Goal: Navigation & Orientation: Find specific page/section

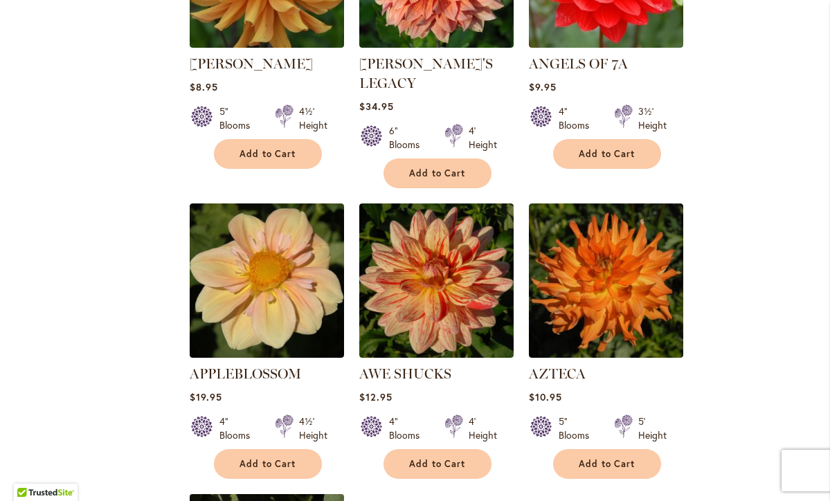
scroll to position [1296, 0]
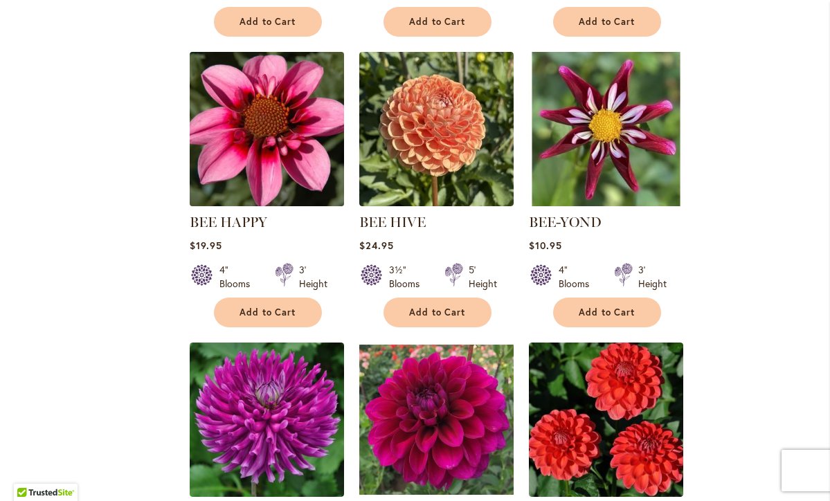
scroll to position [1138, 0]
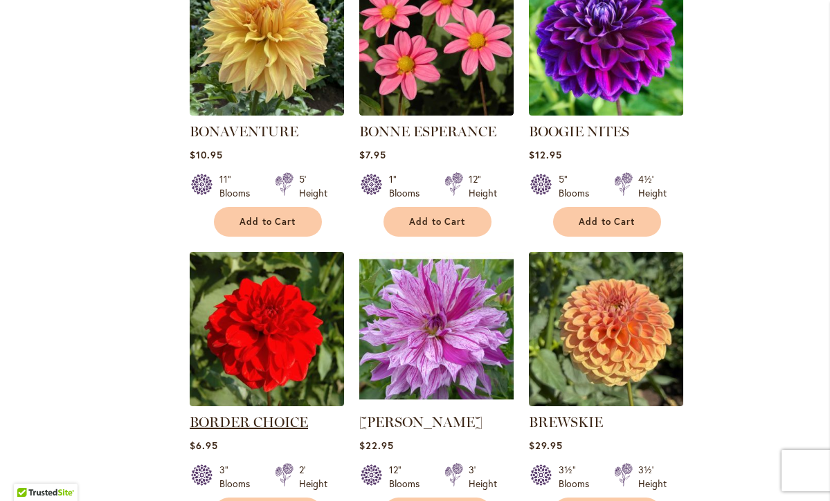
scroll to position [1234, 0]
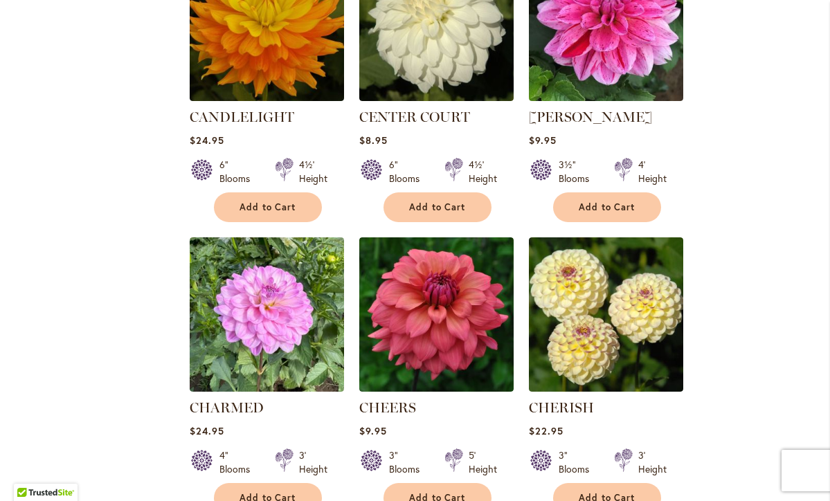
scroll to position [1262, 0]
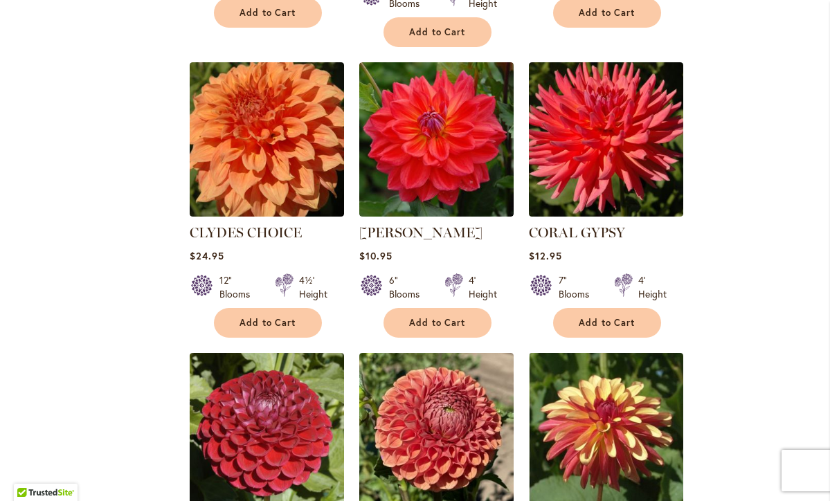
scroll to position [1204, 0]
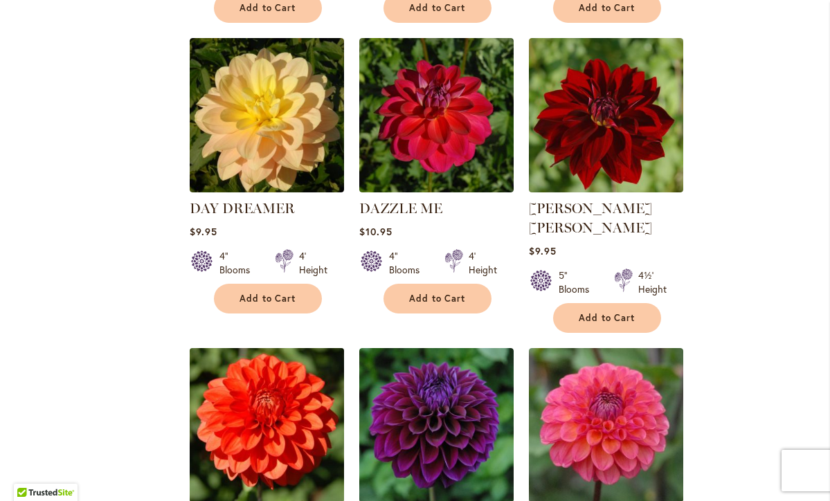
scroll to position [1174, 0]
